Goal: Information Seeking & Learning: Learn about a topic

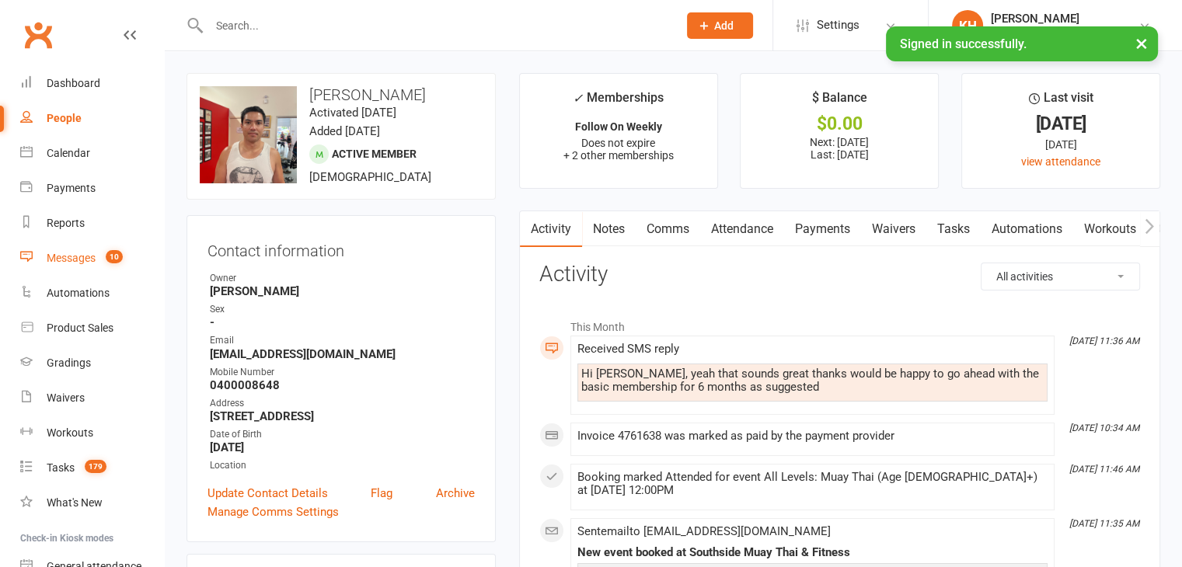
click at [72, 252] on div "Messages" at bounding box center [71, 258] width 49 height 12
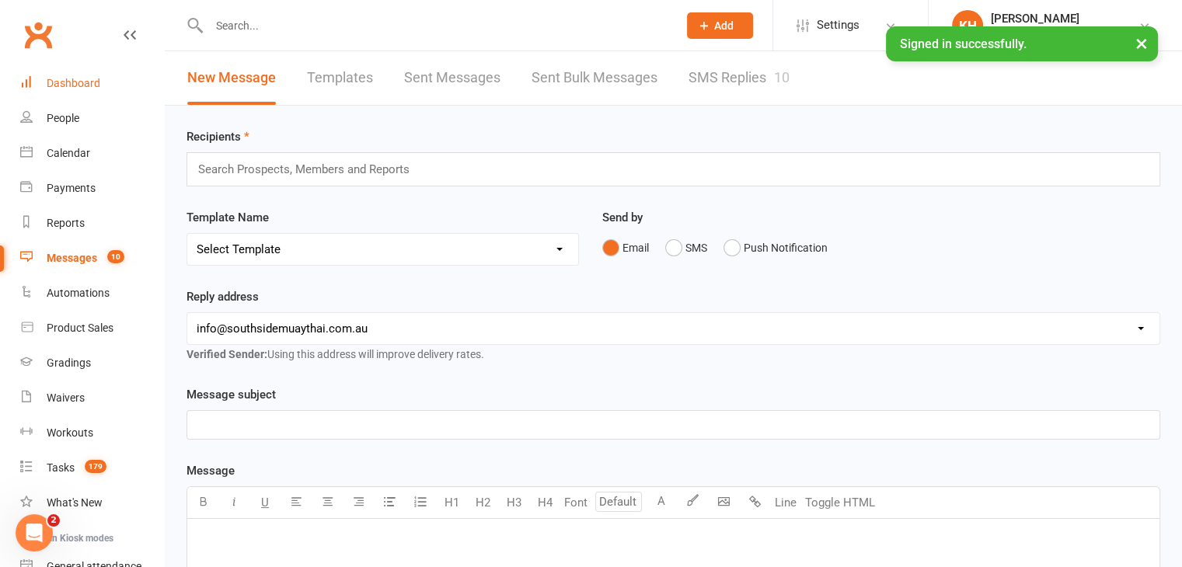
click at [72, 85] on div "Dashboard" at bounding box center [74, 83] width 54 height 12
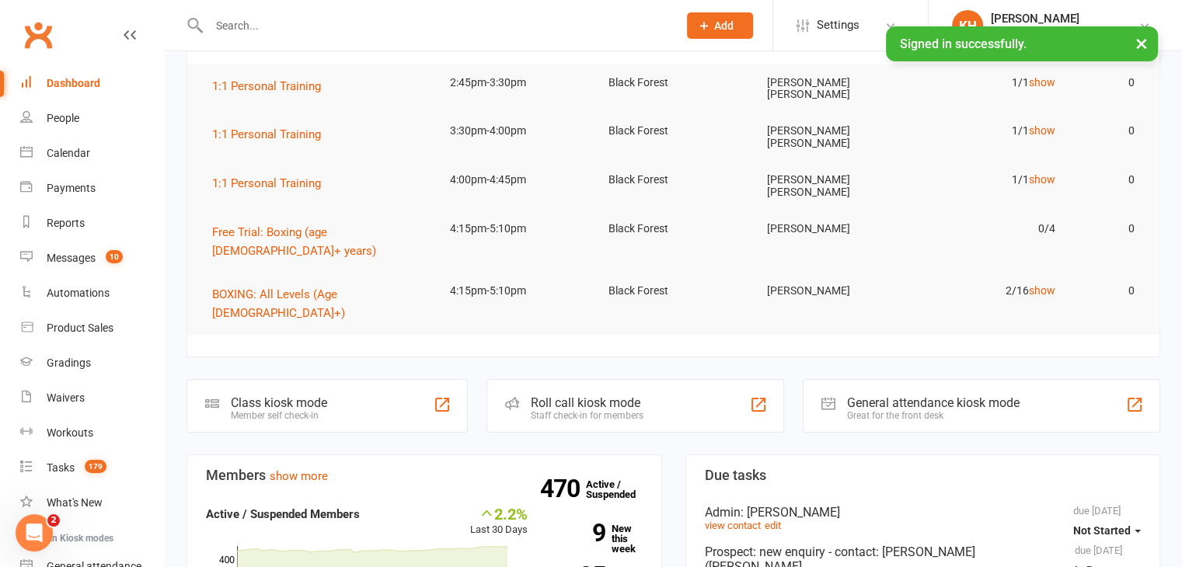
scroll to position [165, 0]
click at [57, 257] on div "Messages" at bounding box center [71, 258] width 49 height 12
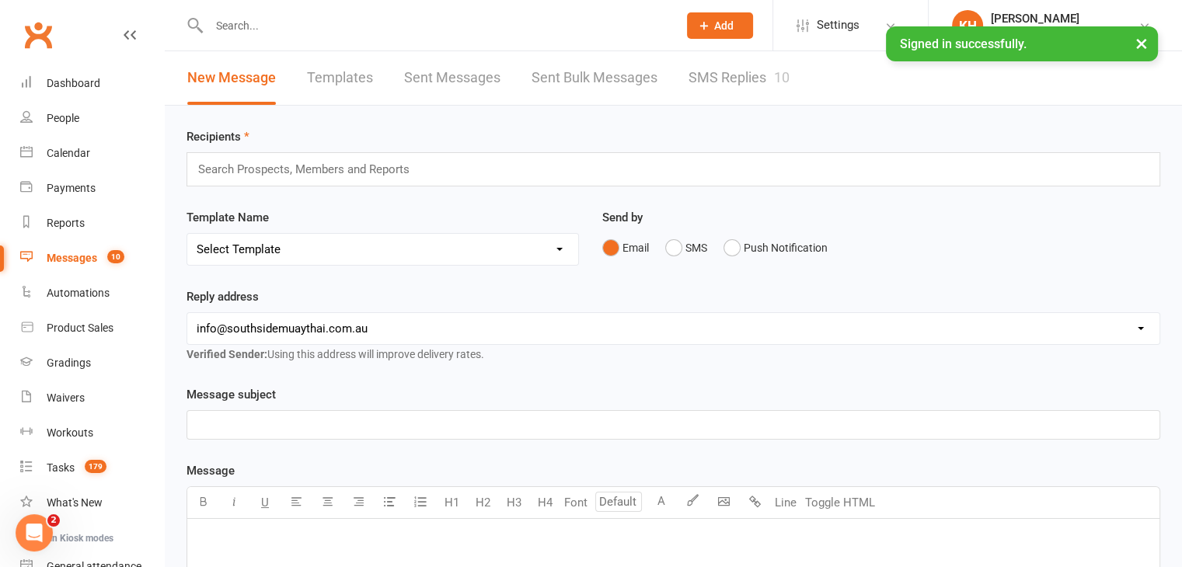
click at [740, 82] on link "SMS Replies 10" at bounding box center [739, 78] width 101 height 54
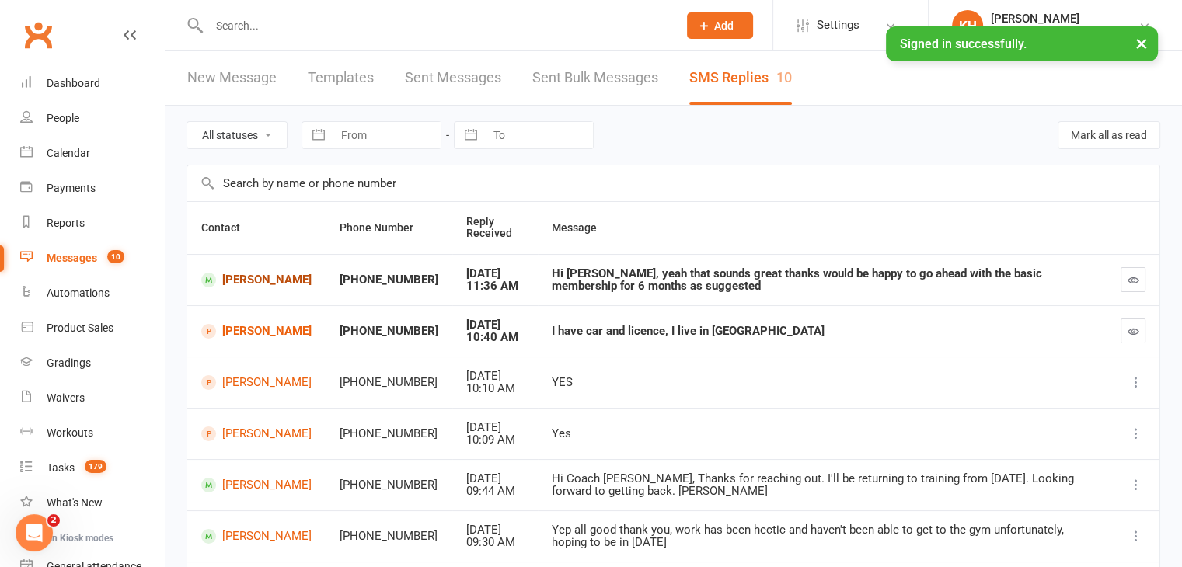
click at [260, 282] on link "Joseph Mildren" at bounding box center [256, 280] width 110 height 15
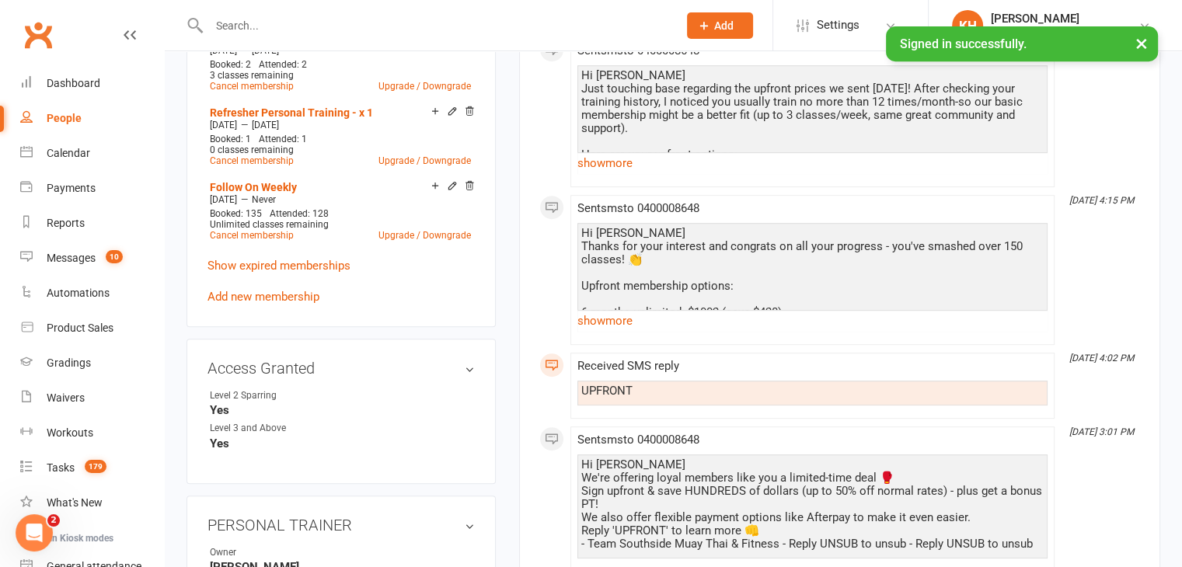
scroll to position [731, 0]
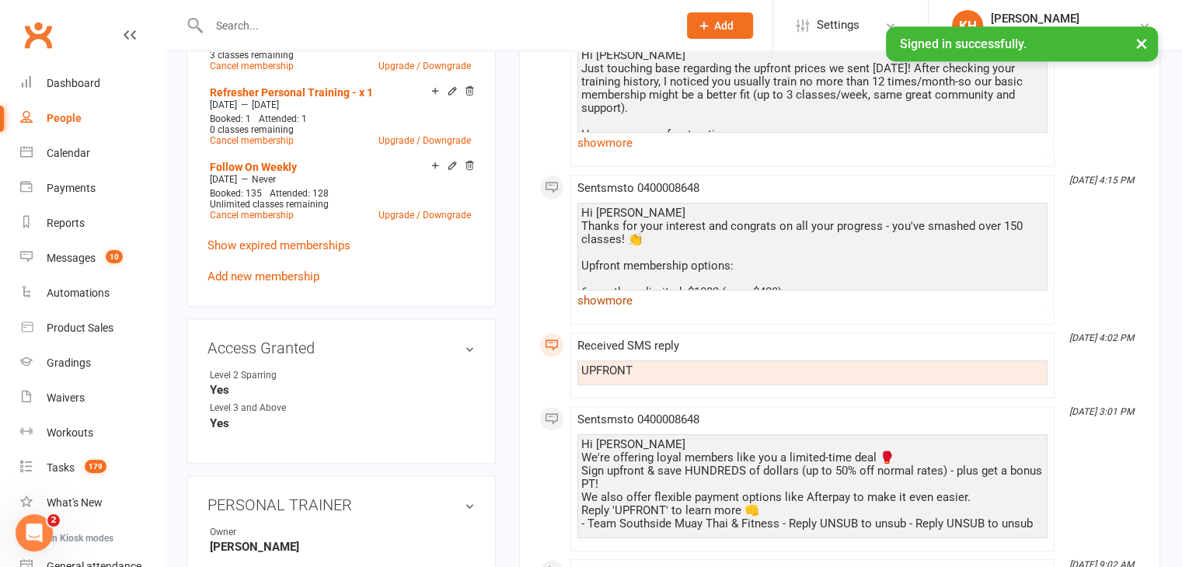
click at [594, 299] on link "show more" at bounding box center [813, 301] width 470 height 22
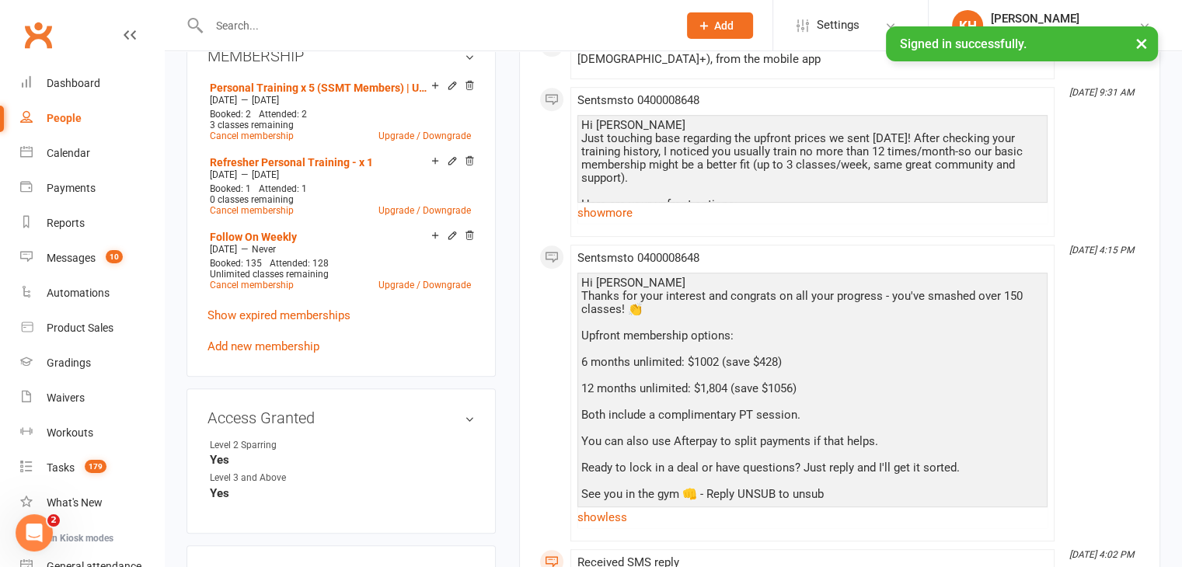
scroll to position [686, 0]
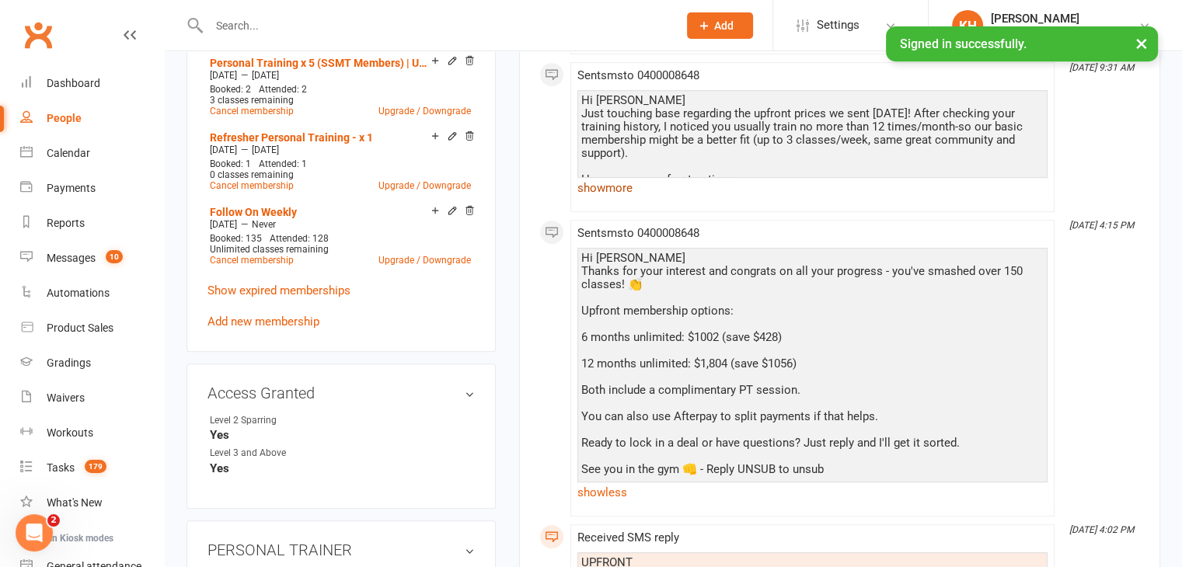
click at [627, 185] on link "show more" at bounding box center [813, 188] width 470 height 22
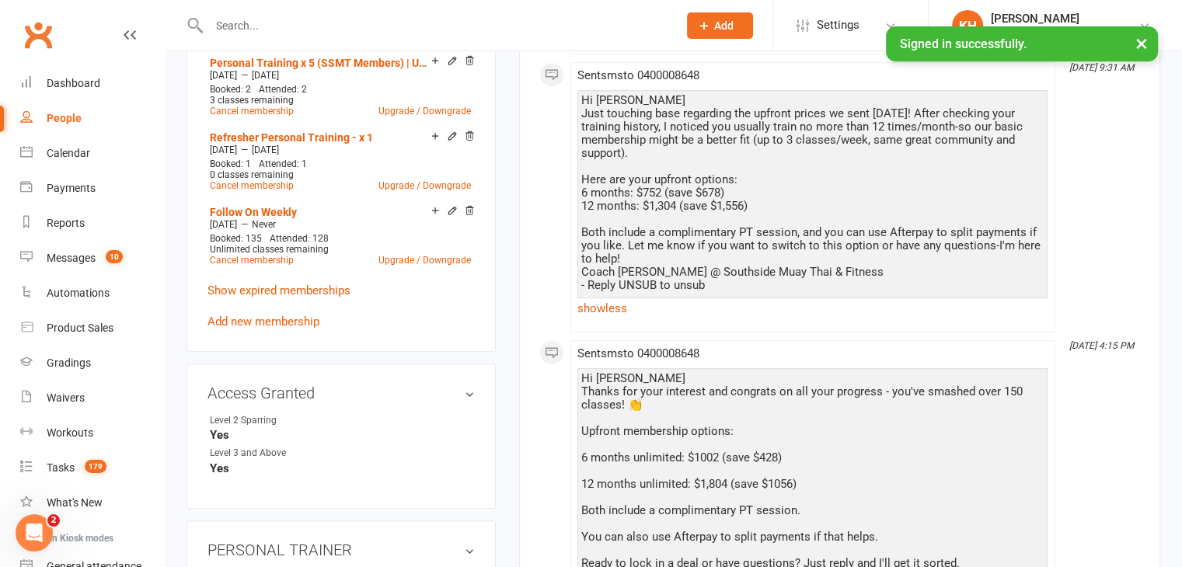
click at [295, 12] on div at bounding box center [427, 25] width 480 height 51
click at [285, 26] on input "text" at bounding box center [435, 26] width 463 height 22
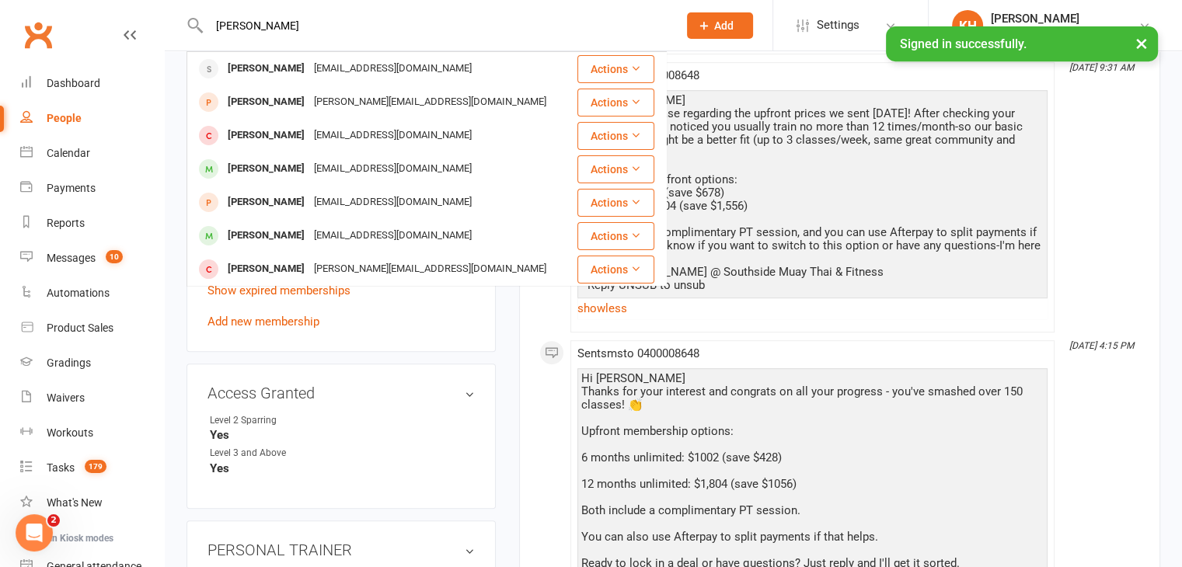
type input "alex bruno"
click at [176, 191] on div "upload photo change photo Joseph Mildren Activated 16 January, 2024 Added 22 De…" at bounding box center [341, 449] width 333 height 2125
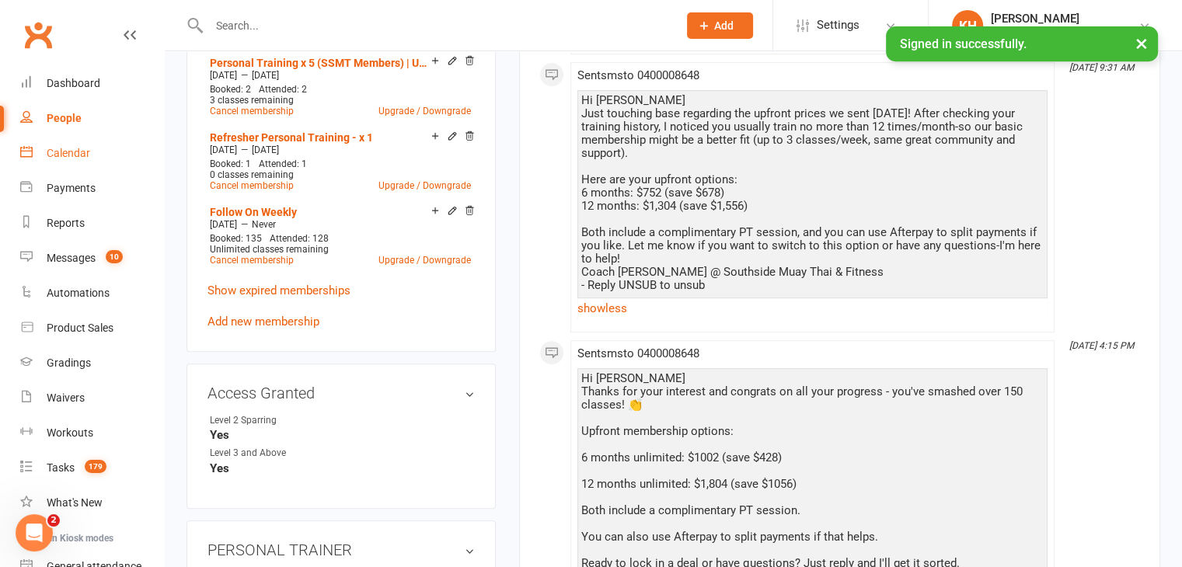
click at [61, 140] on link "Calendar" at bounding box center [92, 153] width 144 height 35
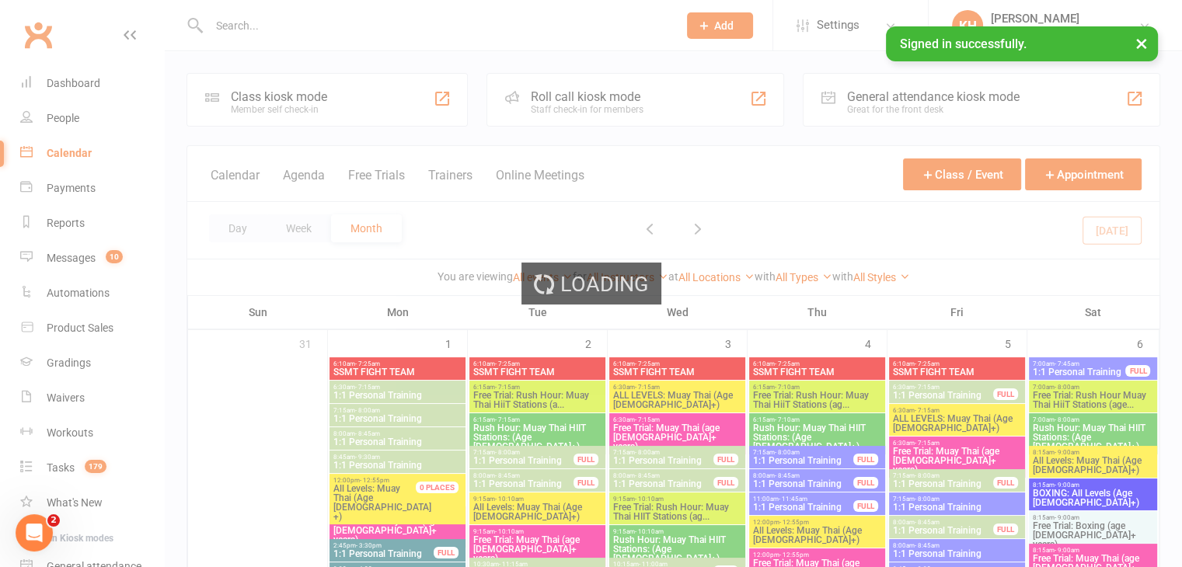
click at [236, 190] on div "Loading" at bounding box center [591, 283] width 1182 height 567
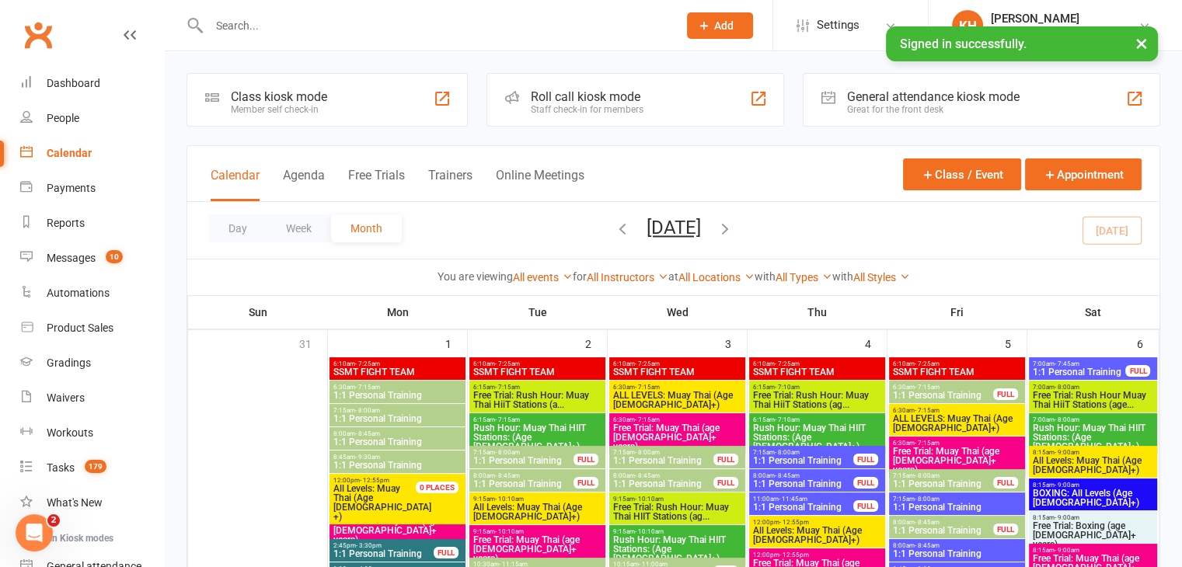
scroll to position [44, 0]
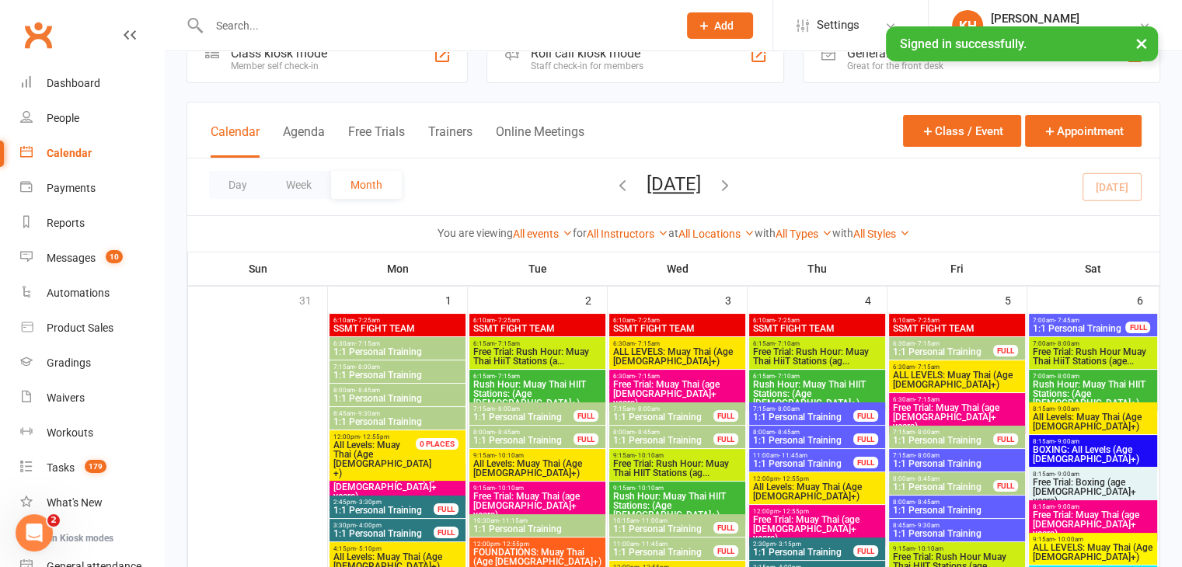
click at [236, 190] on button "Day" at bounding box center [238, 185] width 58 height 28
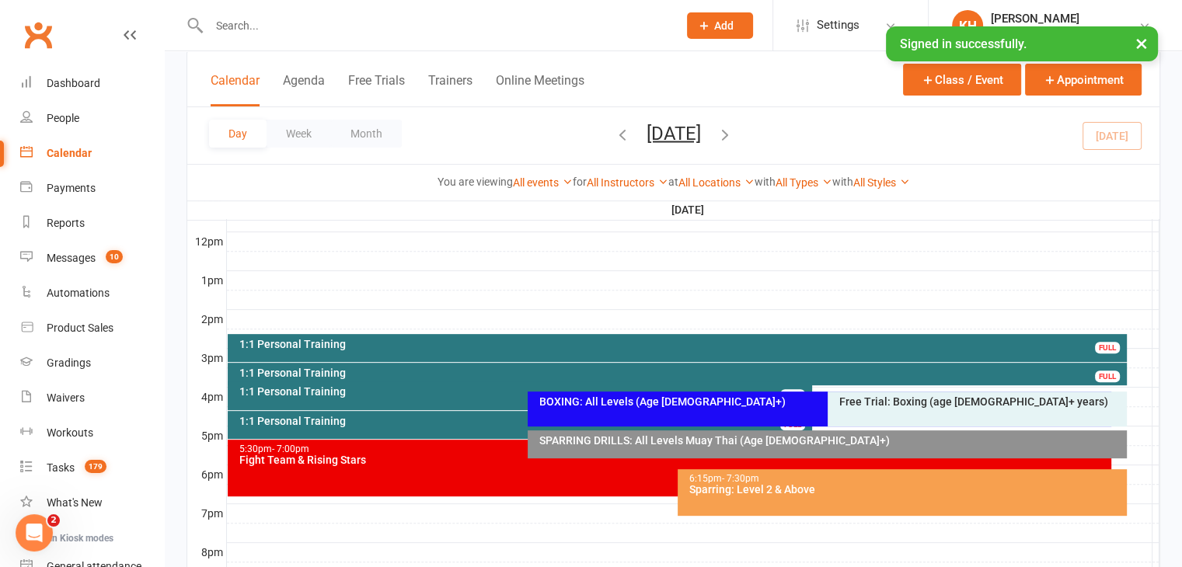
scroll to position [552, 0]
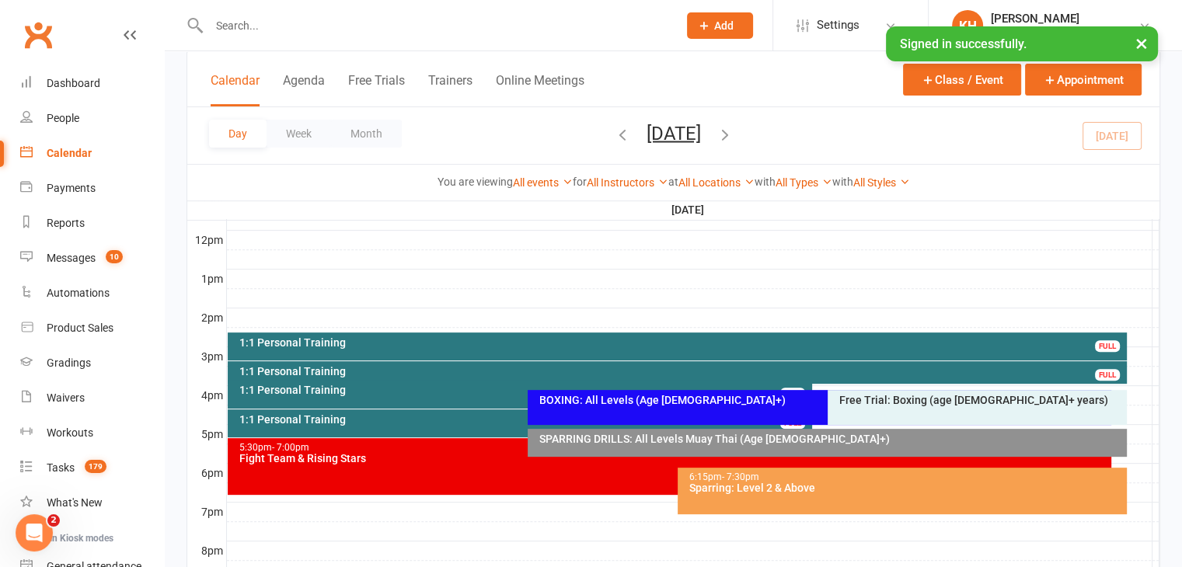
click at [485, 347] on div "1:1 Personal Training" at bounding box center [681, 342] width 885 height 11
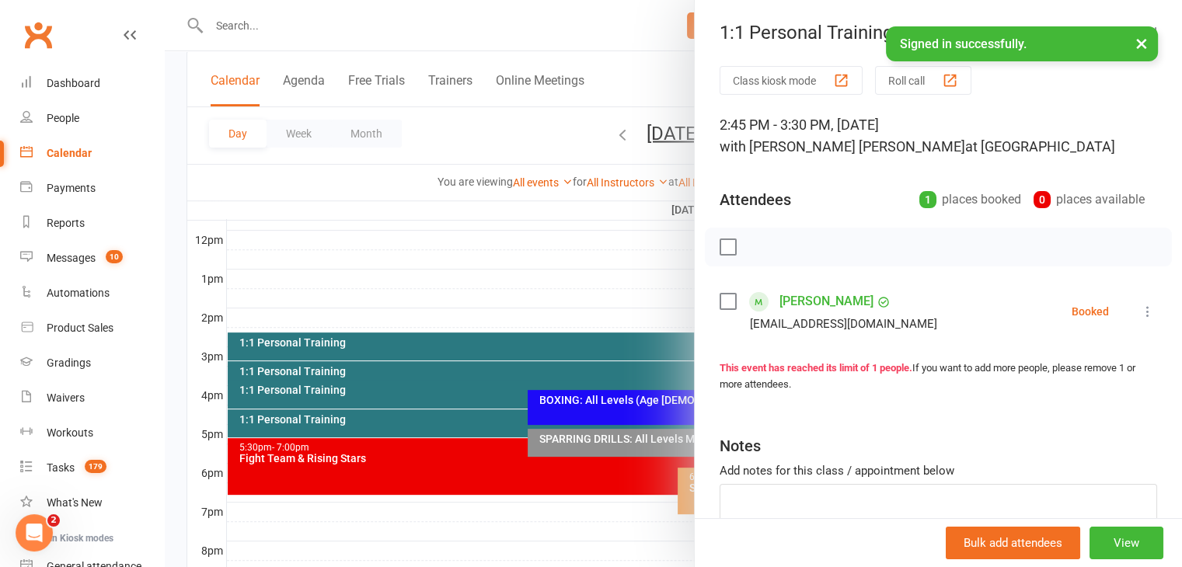
click at [1144, 40] on button "×" at bounding box center [1142, 42] width 28 height 33
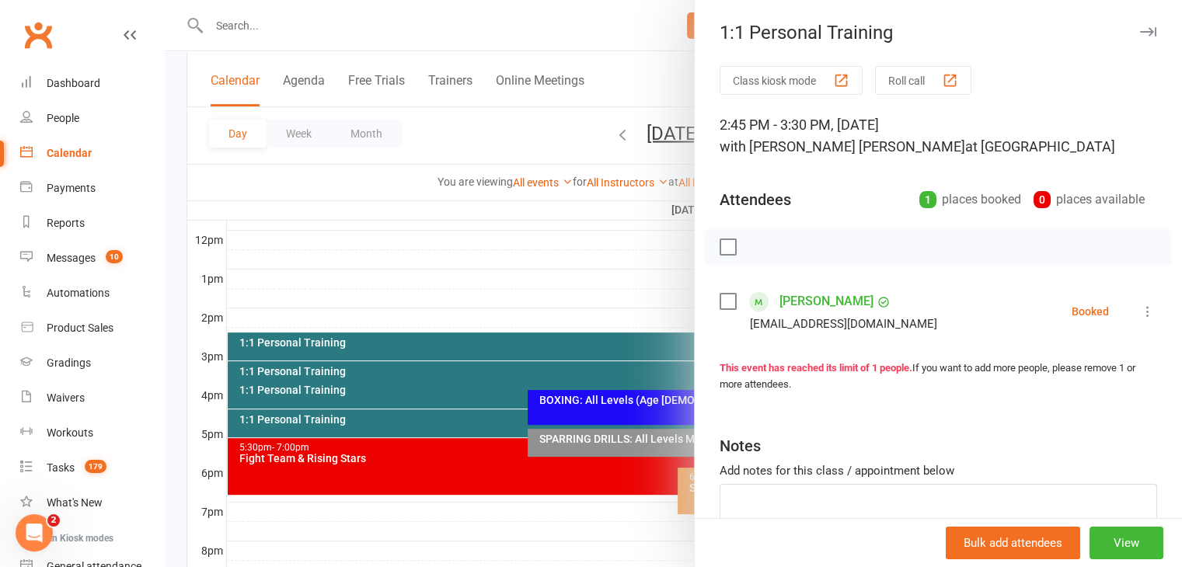
click at [1140, 33] on icon "button" at bounding box center [1148, 31] width 16 height 9
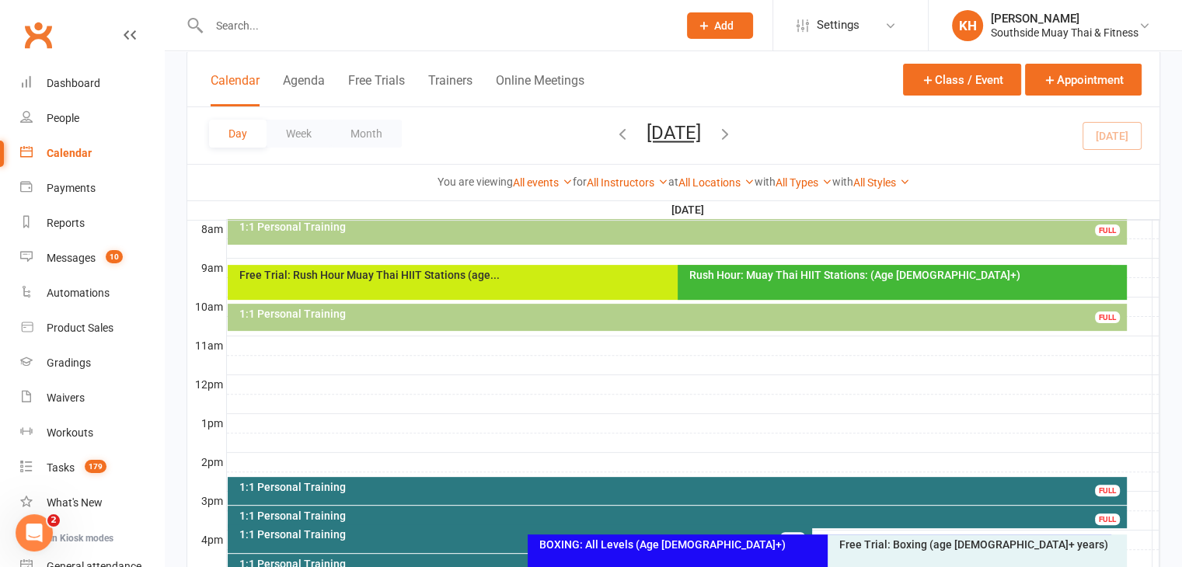
scroll to position [406, 0]
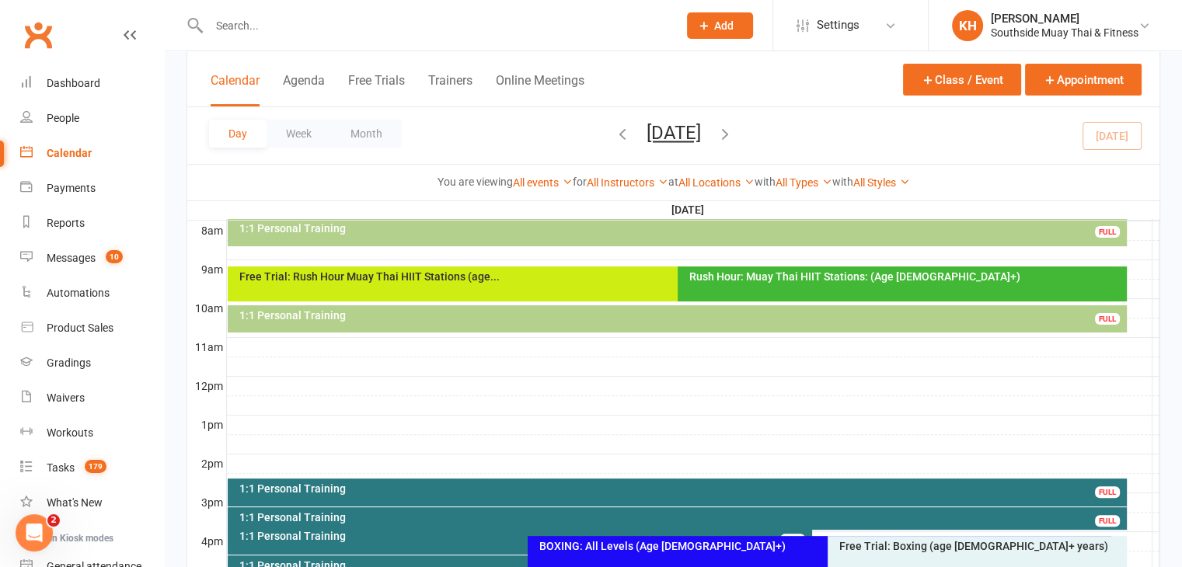
click at [841, 319] on div "1:1 Personal Training" at bounding box center [681, 315] width 885 height 11
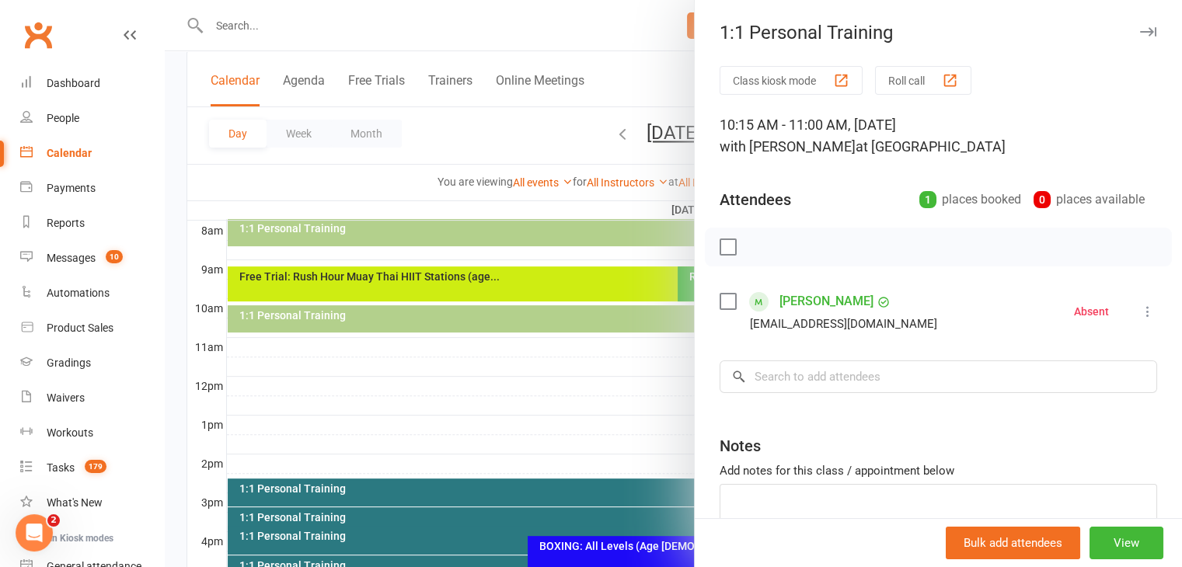
click at [1140, 33] on icon "button" at bounding box center [1148, 31] width 16 height 9
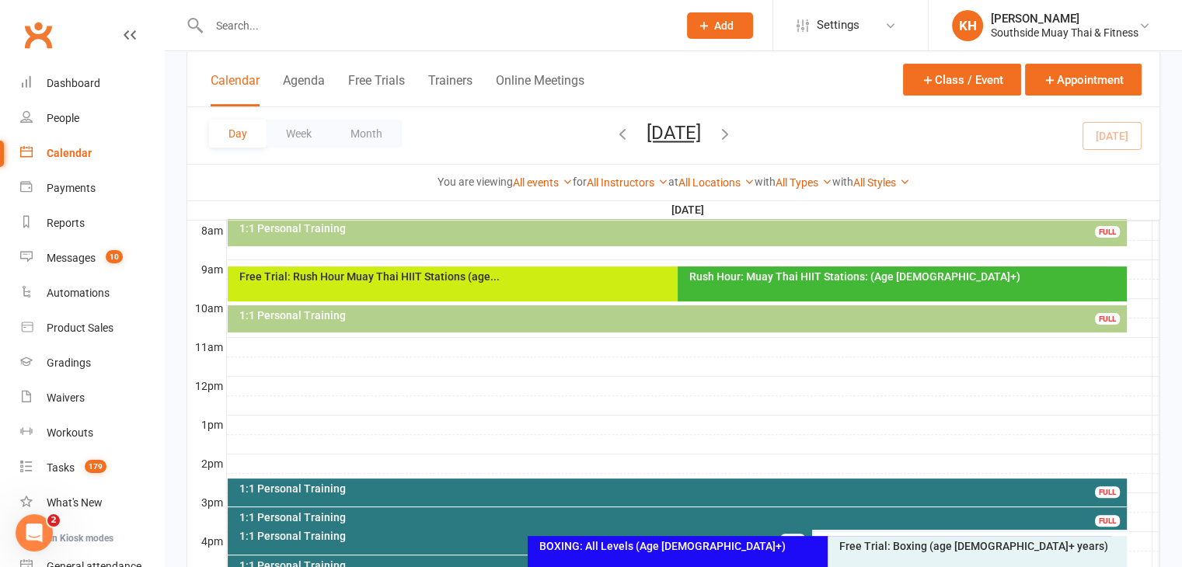
click at [902, 291] on div "Rush Hour: Muay Thai HIIT Stations: (Age 13+)" at bounding box center [902, 284] width 449 height 35
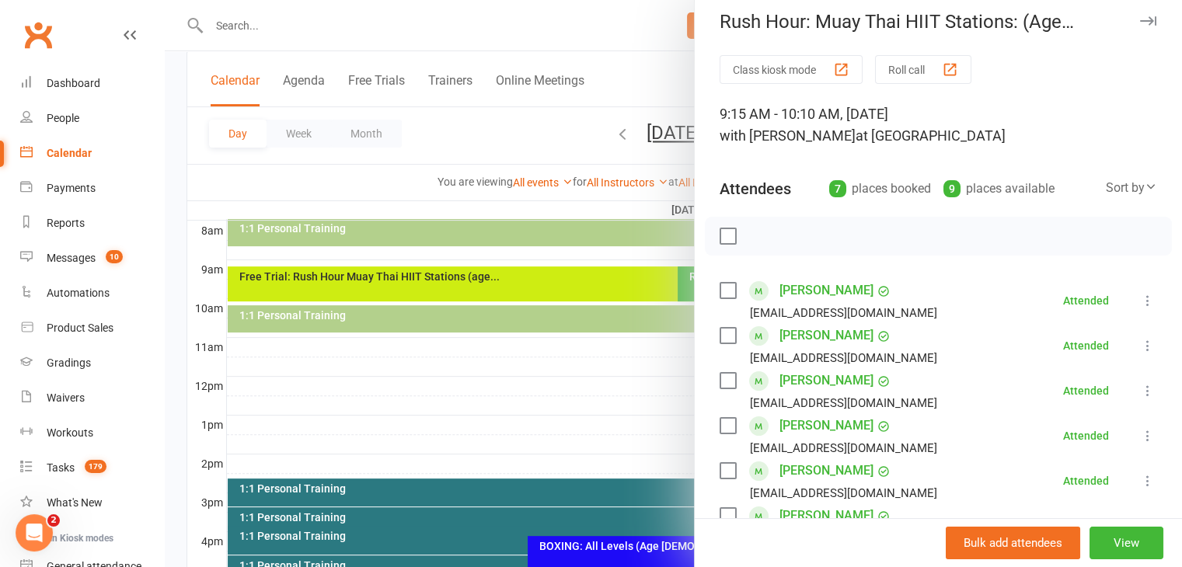
scroll to position [0, 0]
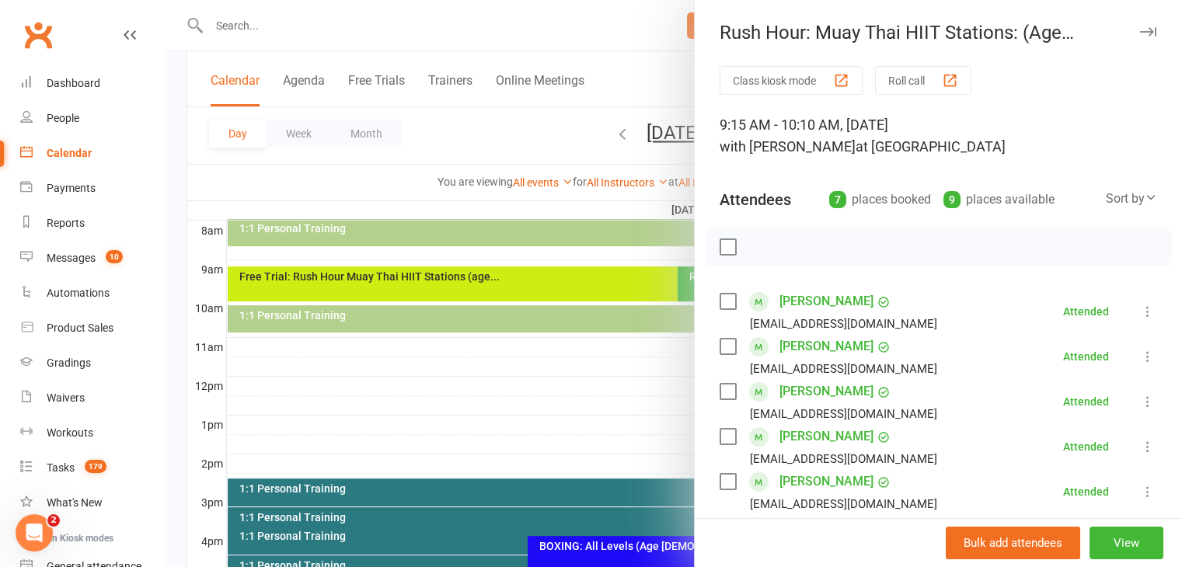
click at [1139, 31] on button "button" at bounding box center [1148, 32] width 19 height 19
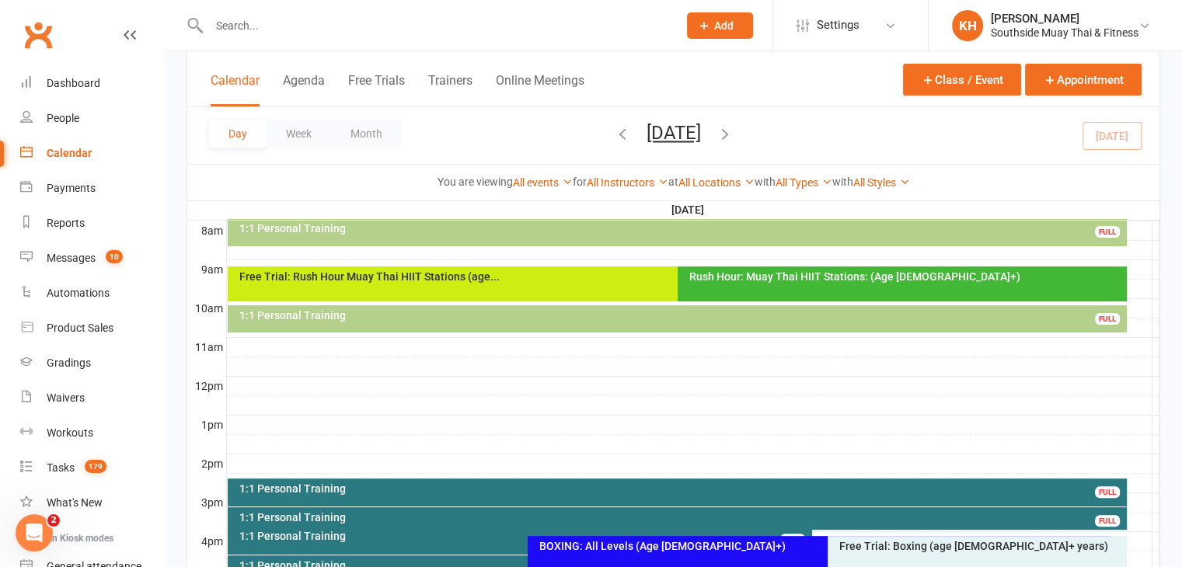
click at [1133, 31] on div "Rush Hour: Muay Thai HIIT Stations: (Age 13+)" at bounding box center [1192, 33] width 487 height 22
click at [348, 26] on input "text" at bounding box center [435, 26] width 463 height 22
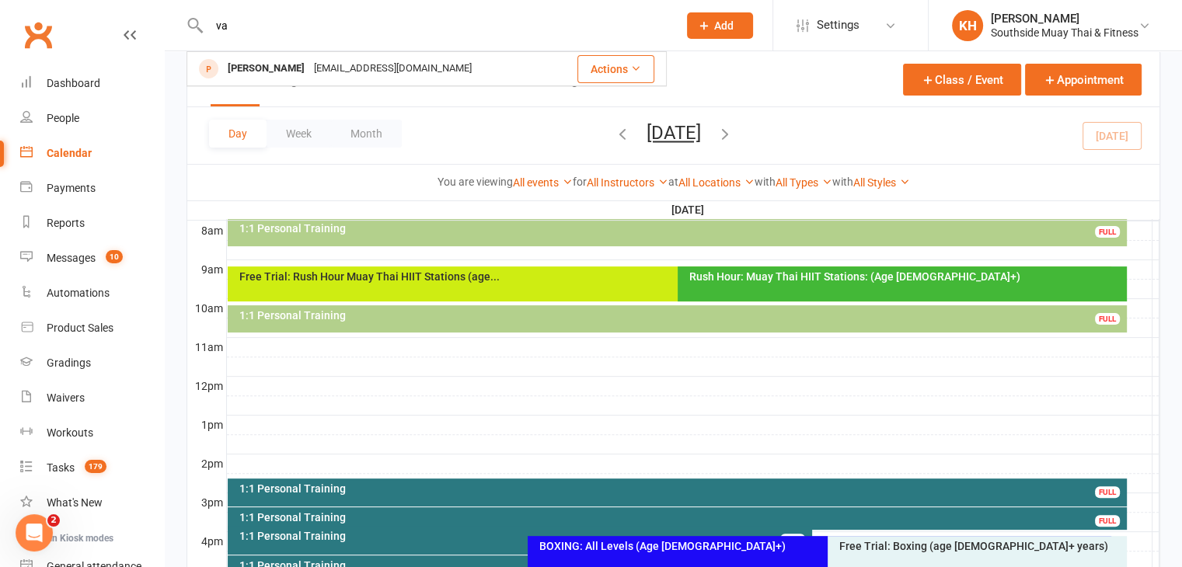
type input "v"
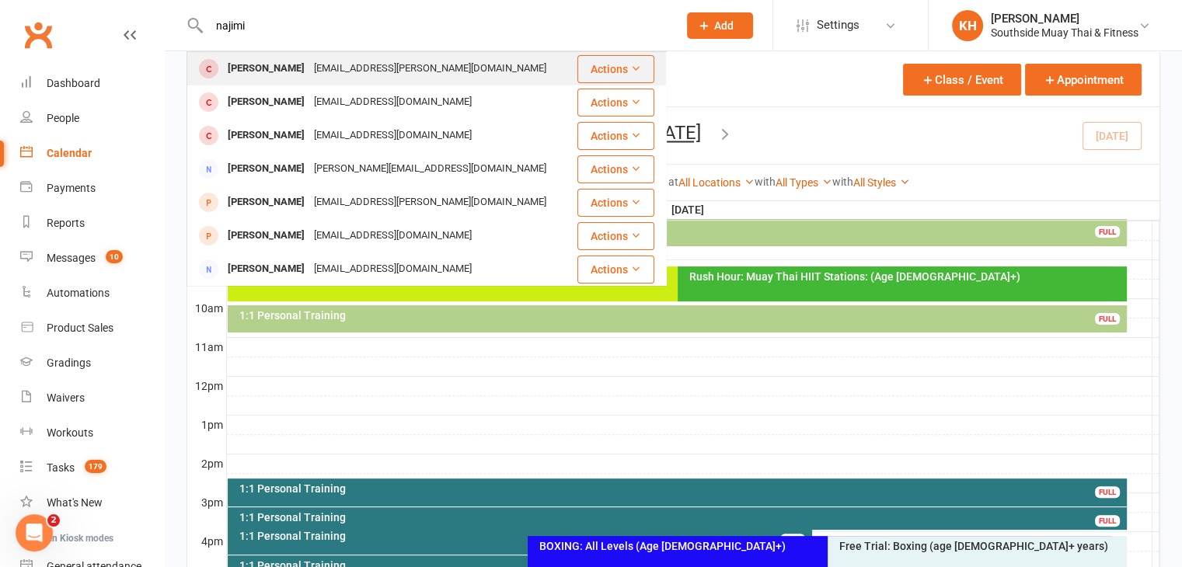
type input "najimi"
click at [309, 76] on div "Max.najmi@hotmail.com" at bounding box center [430, 69] width 242 height 23
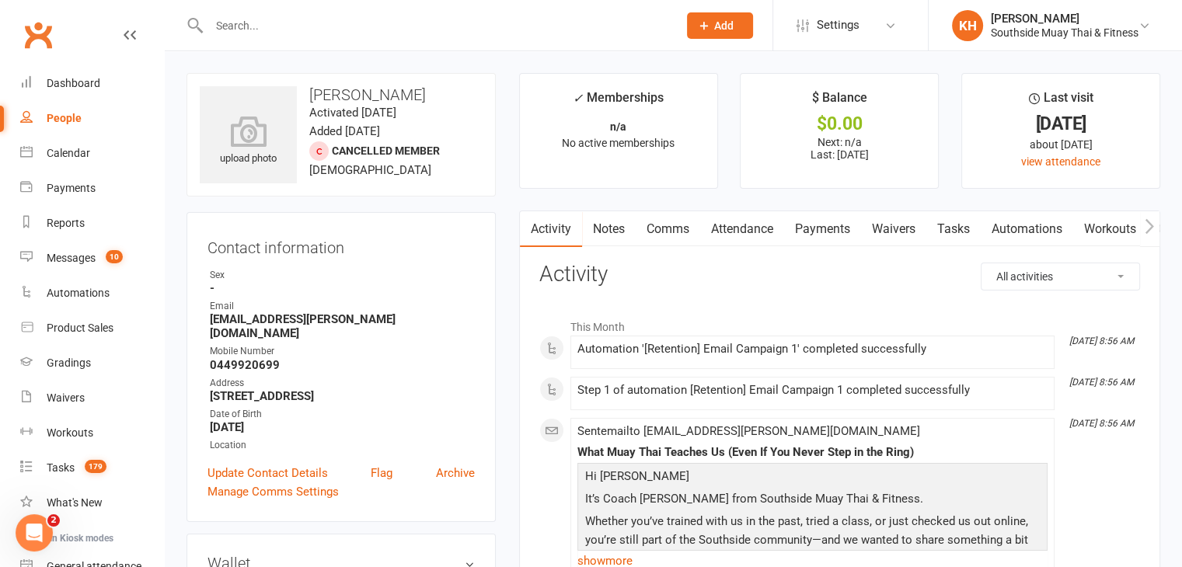
click at [617, 234] on link "Notes" at bounding box center [609, 229] width 54 height 36
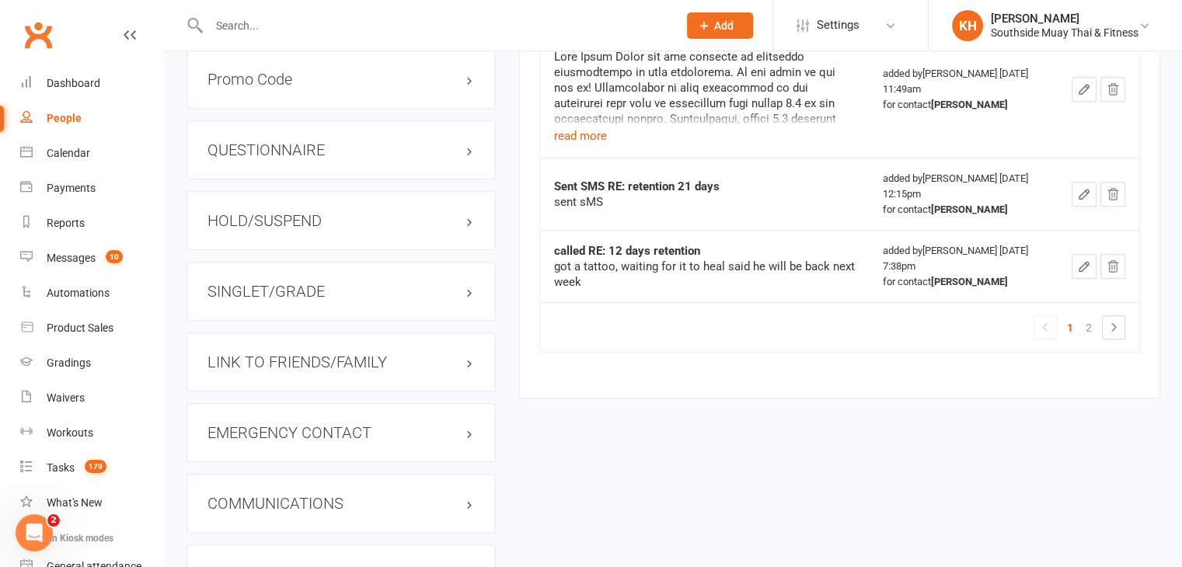
scroll to position [1191, 0]
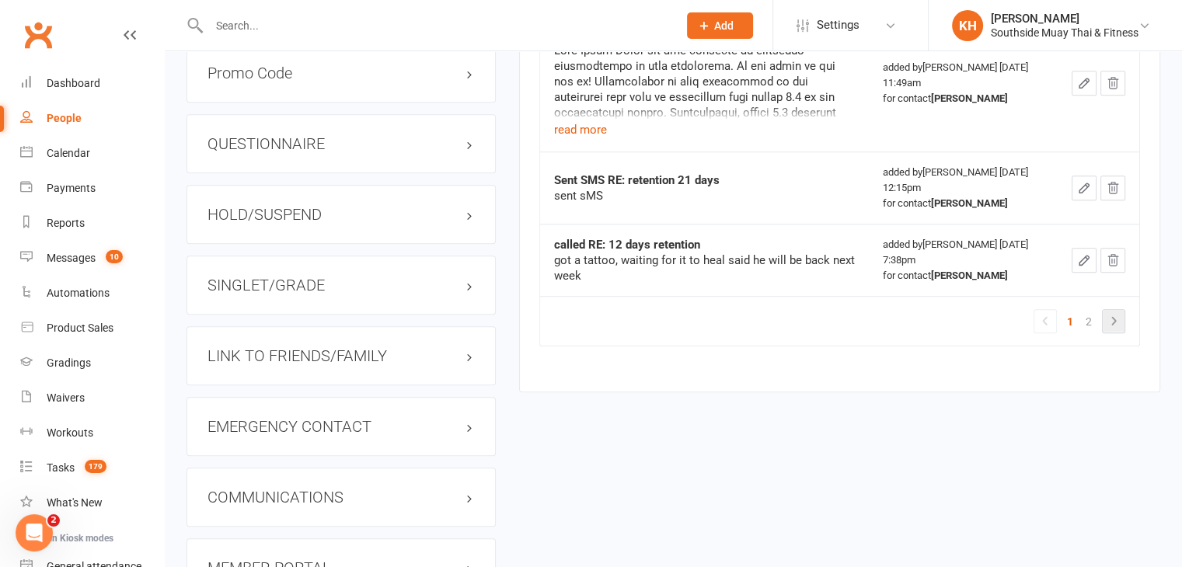
click at [1107, 312] on icon at bounding box center [1114, 321] width 19 height 19
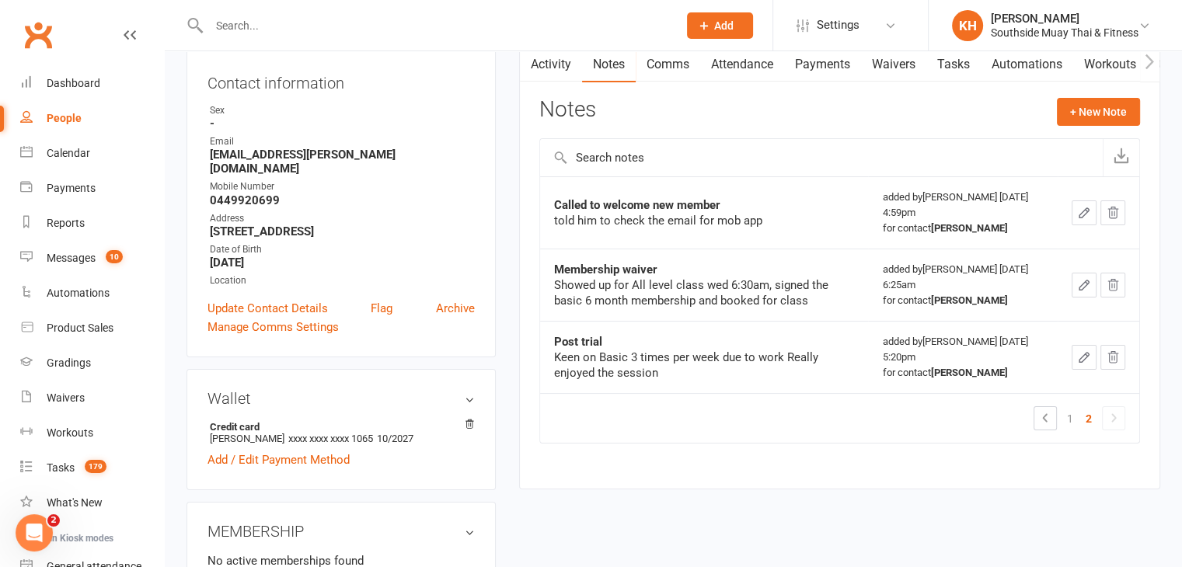
scroll to position [142, 0]
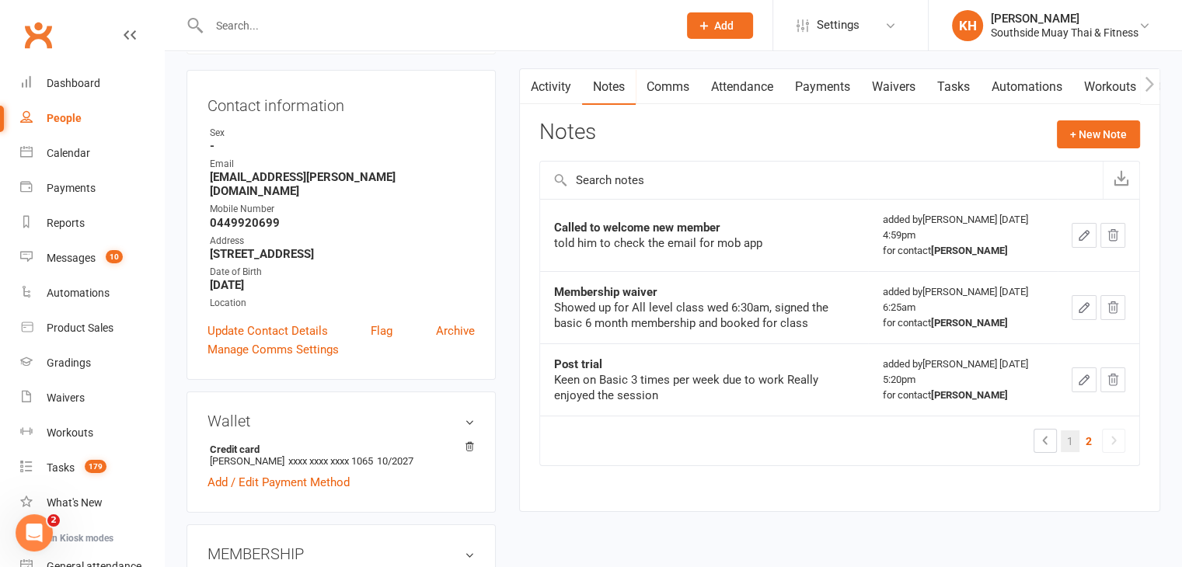
click at [1068, 442] on link "1" at bounding box center [1070, 442] width 19 height 22
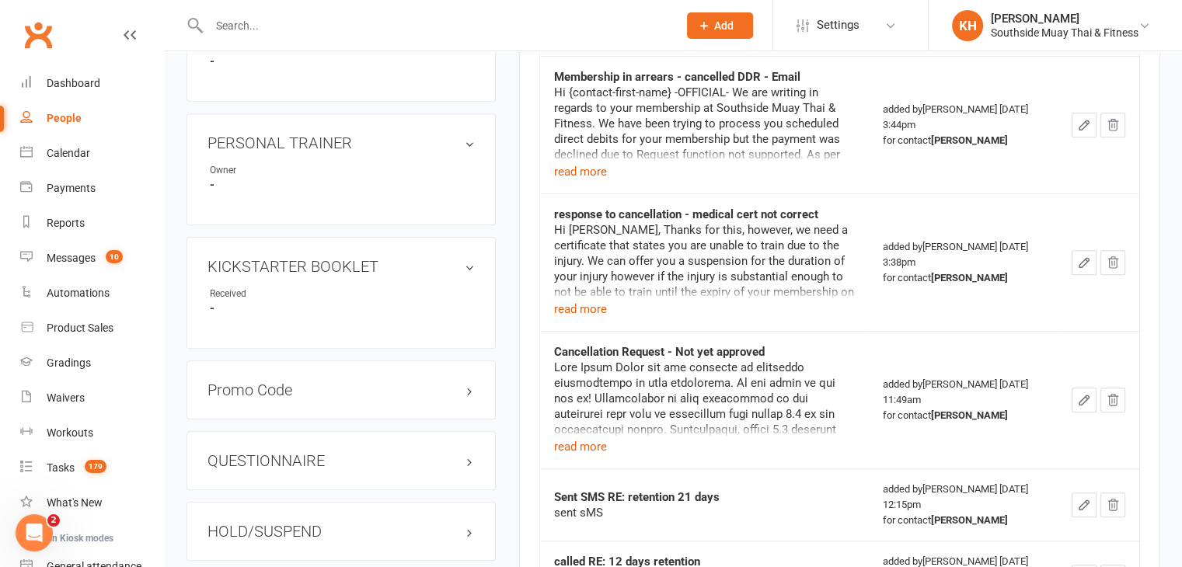
scroll to position [874, 0]
click at [561, 438] on button "read more" at bounding box center [580, 447] width 53 height 19
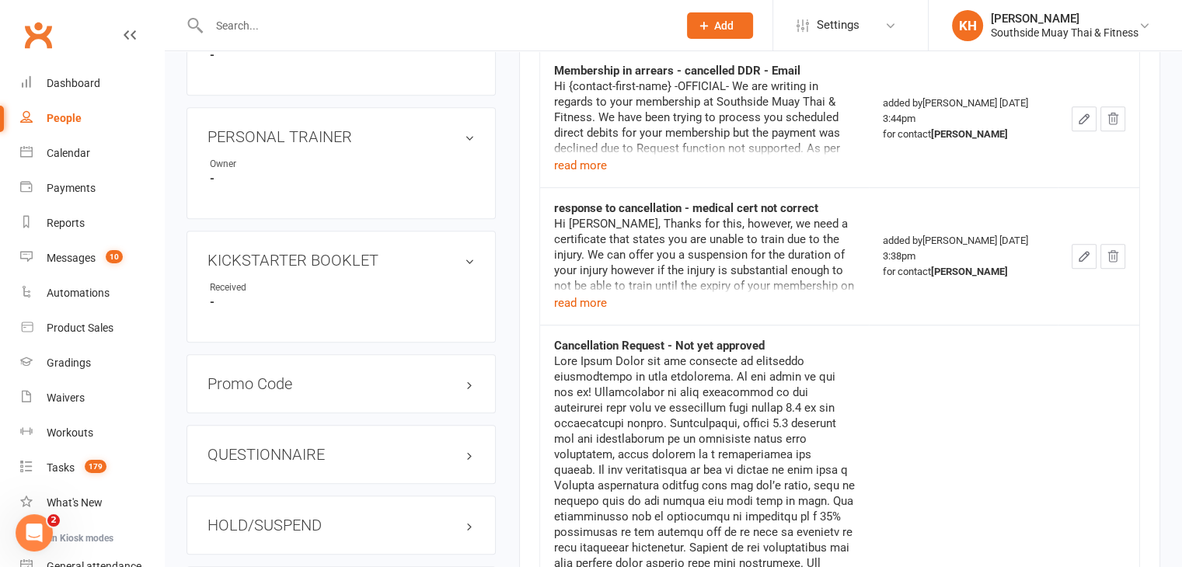
scroll to position [879, 0]
click at [565, 295] on button "read more" at bounding box center [580, 304] width 53 height 19
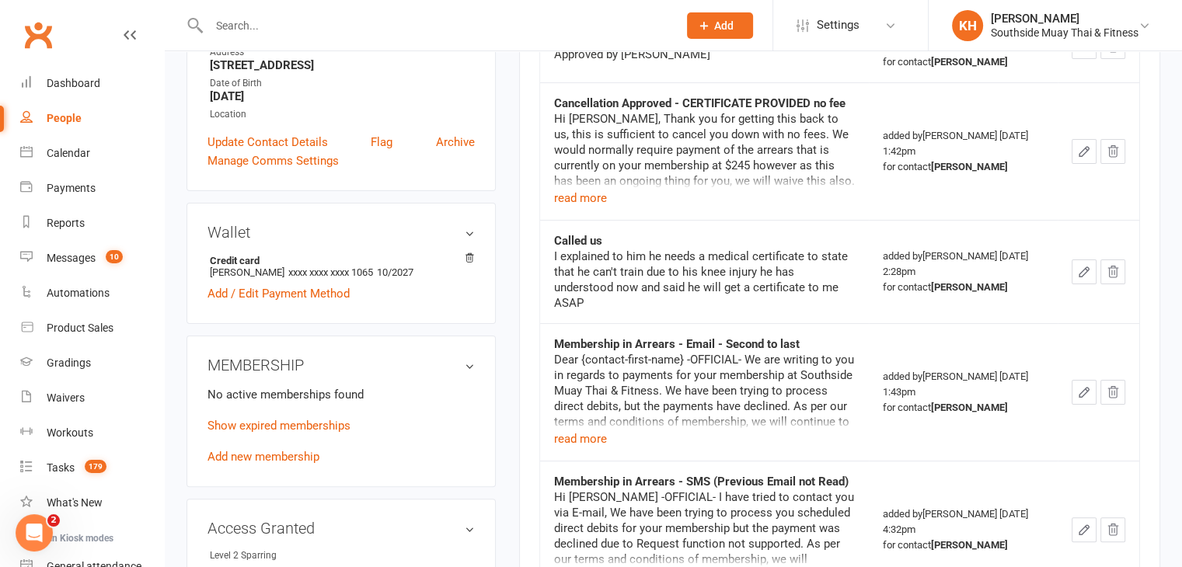
scroll to position [246, 0]
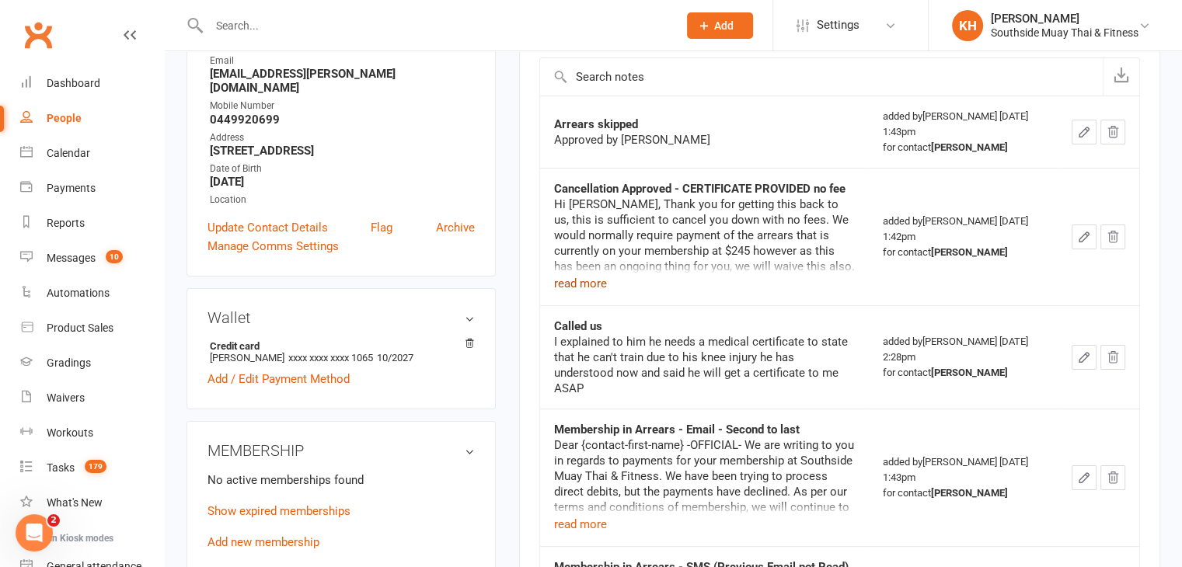
click at [566, 289] on button "read more" at bounding box center [580, 283] width 53 height 19
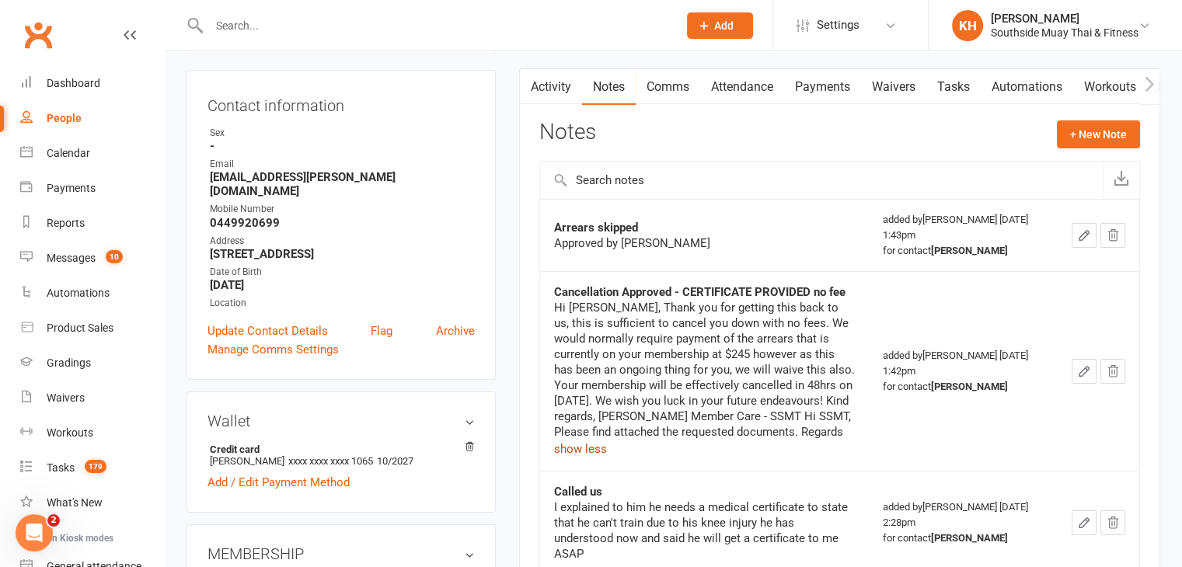
scroll to position [73, 0]
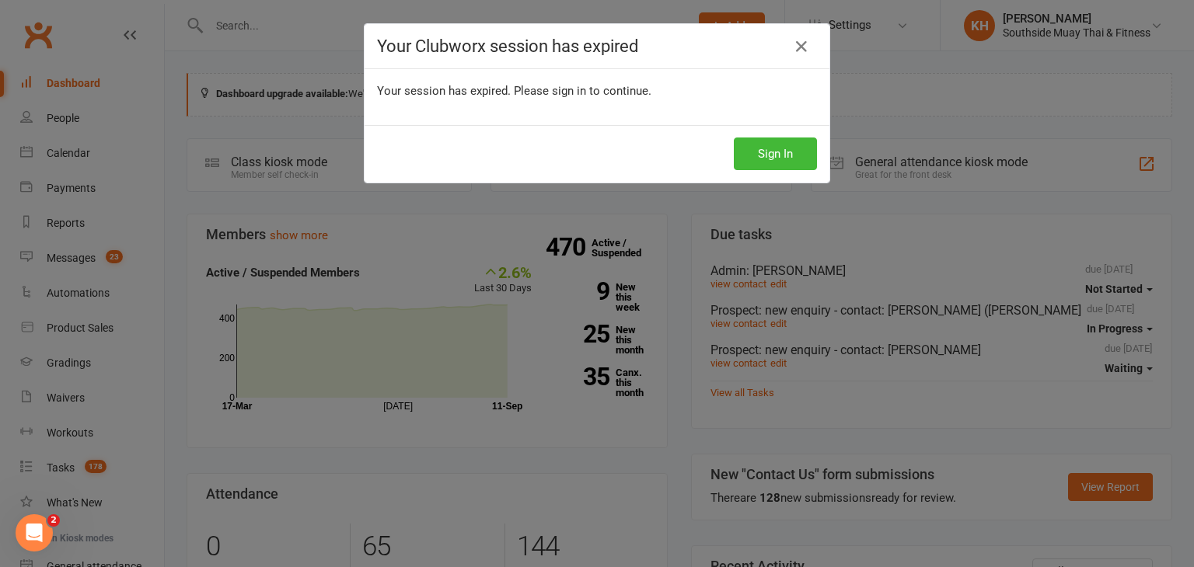
click at [763, 173] on div "Sign In" at bounding box center [597, 154] width 465 height 58
click at [792, 54] on icon at bounding box center [801, 46] width 19 height 19
